Goal: Complete application form

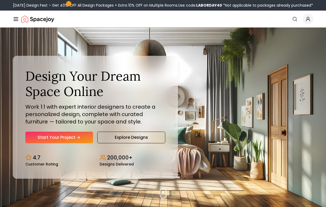
click at [82, 144] on div "Design Your Dream Space Online Work 1:1 with expert interior designers to creat…" at bounding box center [95, 117] width 165 height 123
click at [73, 136] on link "Start Your Project" at bounding box center [59, 138] width 68 height 12
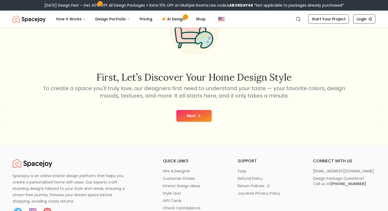
scroll to position [73, 0]
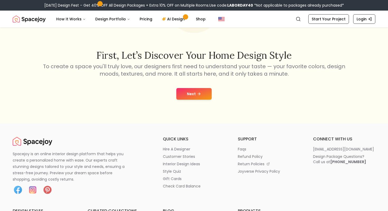
click at [195, 93] on button "Next" at bounding box center [193, 94] width 35 height 12
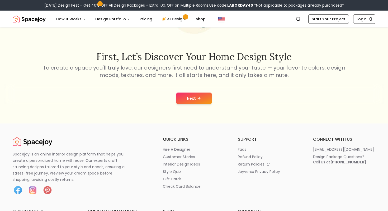
scroll to position [73, 0]
